Goal: Task Accomplishment & Management: Manage account settings

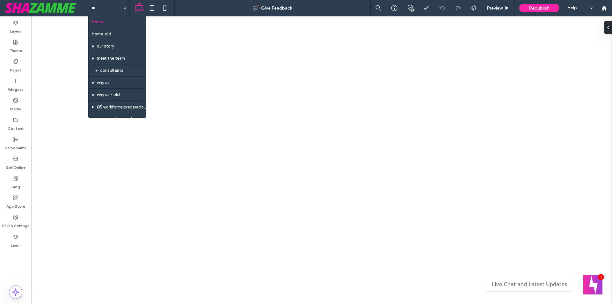
type input "***"
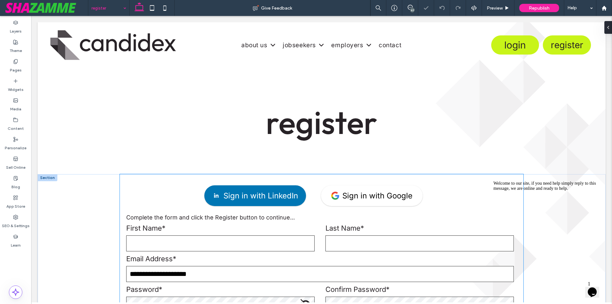
click at [167, 212] on div "Sign in with LinkedIn Sign in with Google" at bounding box center [321, 197] width 391 height 33
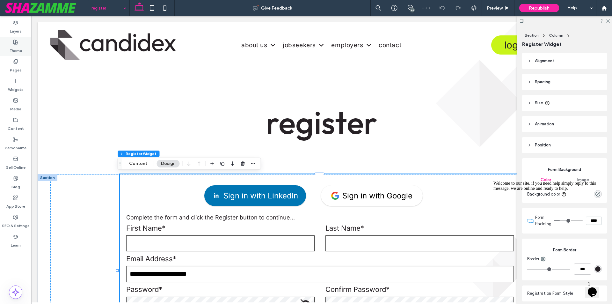
click at [19, 44] on div "Theme" at bounding box center [15, 46] width 31 height 19
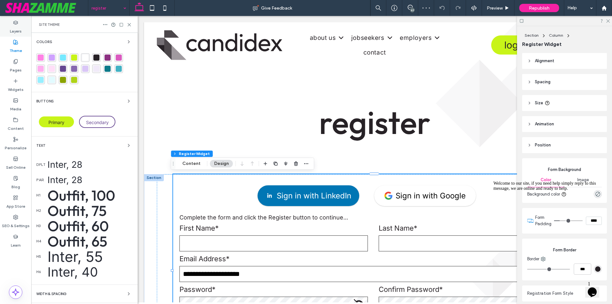
click at [16, 31] on label "Layers" at bounding box center [16, 29] width 12 height 9
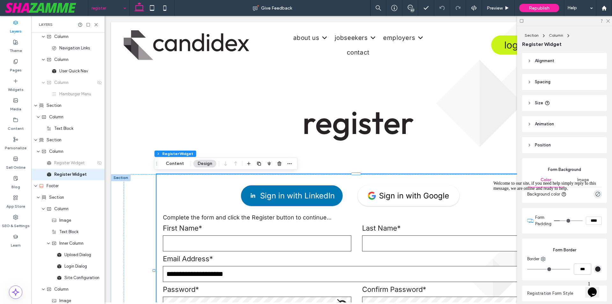
scroll to position [54, 0]
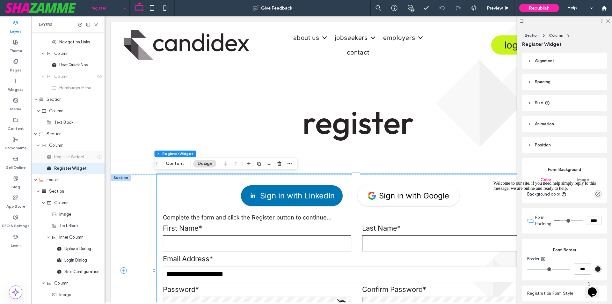
click at [97, 157] on use at bounding box center [99, 157] width 4 height 4
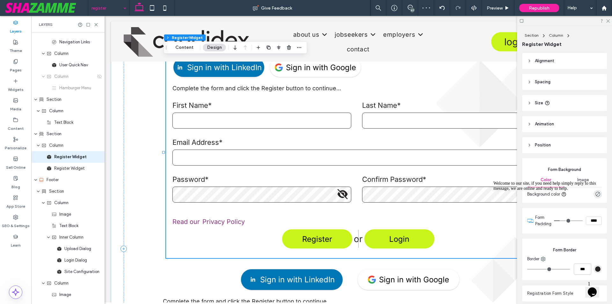
scroll to position [42, 0]
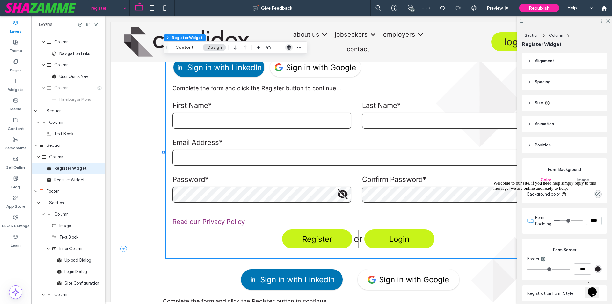
click at [288, 48] on icon "button" at bounding box center [289, 47] width 5 height 5
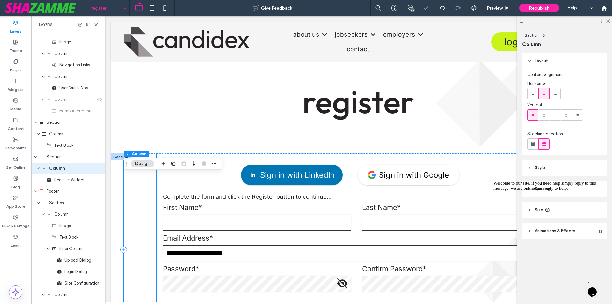
scroll to position [32, 0]
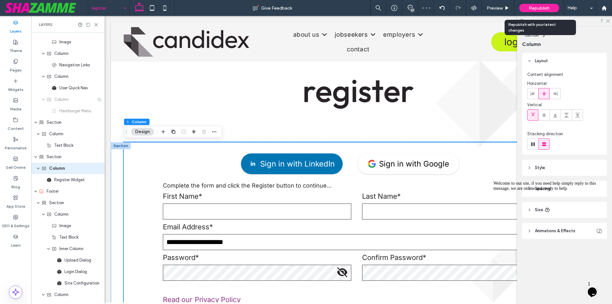
click at [537, 7] on span "Republish" at bounding box center [539, 7] width 21 height 5
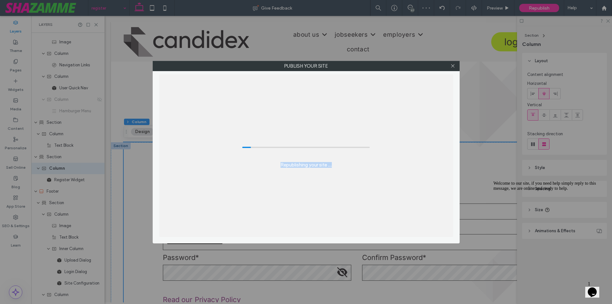
drag, startPoint x: 275, startPoint y: 167, endPoint x: 349, endPoint y: 167, distance: 74.6
click at [349, 167] on div "Republishing your site ..." at bounding box center [306, 155] width 294 height 163
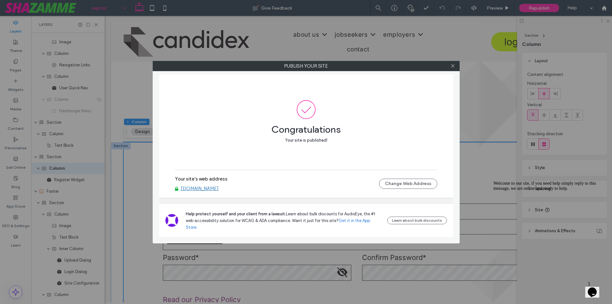
click at [216, 191] on link "www.candidex.co.nz" at bounding box center [200, 189] width 38 height 6
click at [451, 67] on icon at bounding box center [453, 65] width 5 height 5
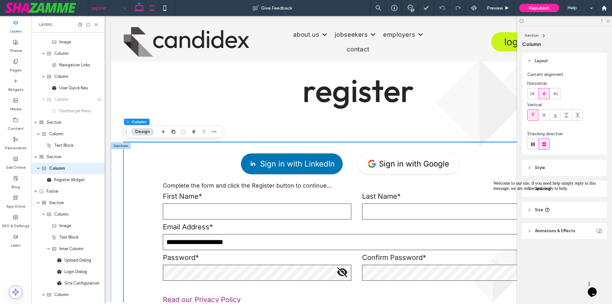
click at [155, 11] on icon at bounding box center [152, 8] width 13 height 13
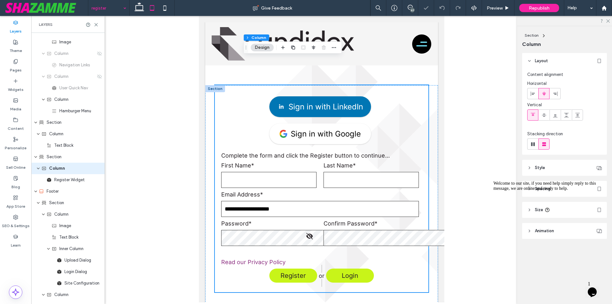
type input "**"
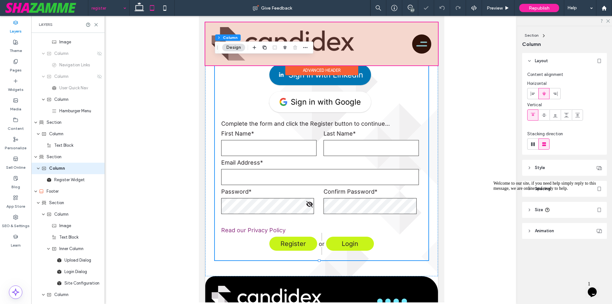
click at [415, 40] on div at bounding box center [321, 43] width 233 height 43
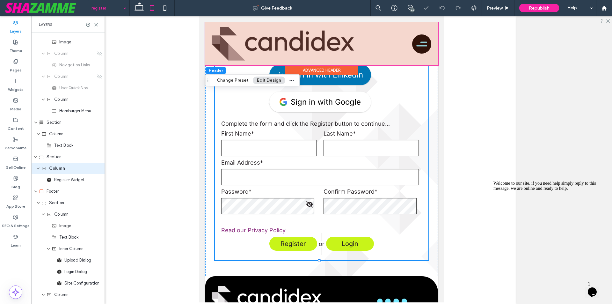
type input "**********"
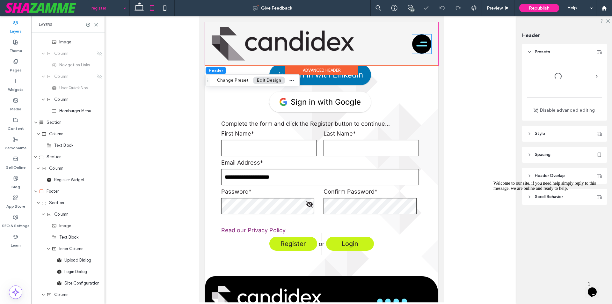
scroll to position [0, 0]
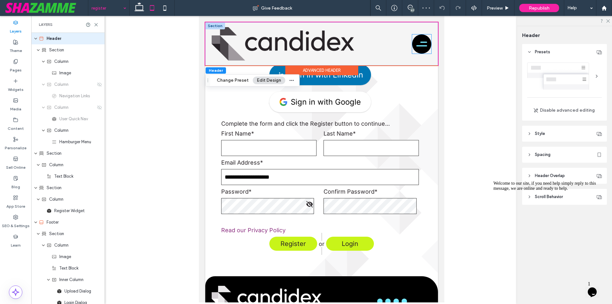
click at [417, 47] on icon at bounding box center [422, 44] width 14 height 13
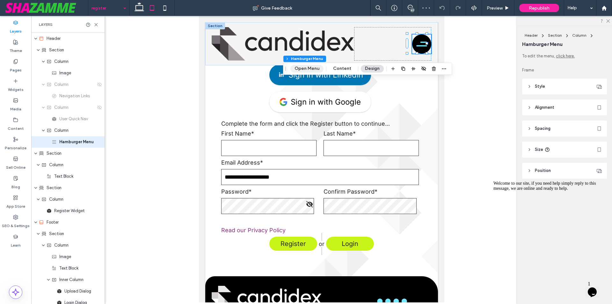
click at [306, 68] on button "Open Menu" at bounding box center [307, 69] width 33 height 8
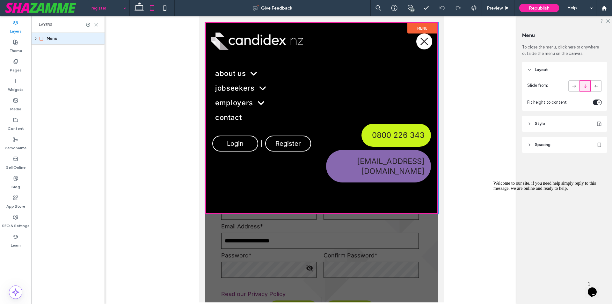
click at [95, 26] on icon at bounding box center [96, 24] width 5 height 5
